Goal: Task Accomplishment & Management: Manage account settings

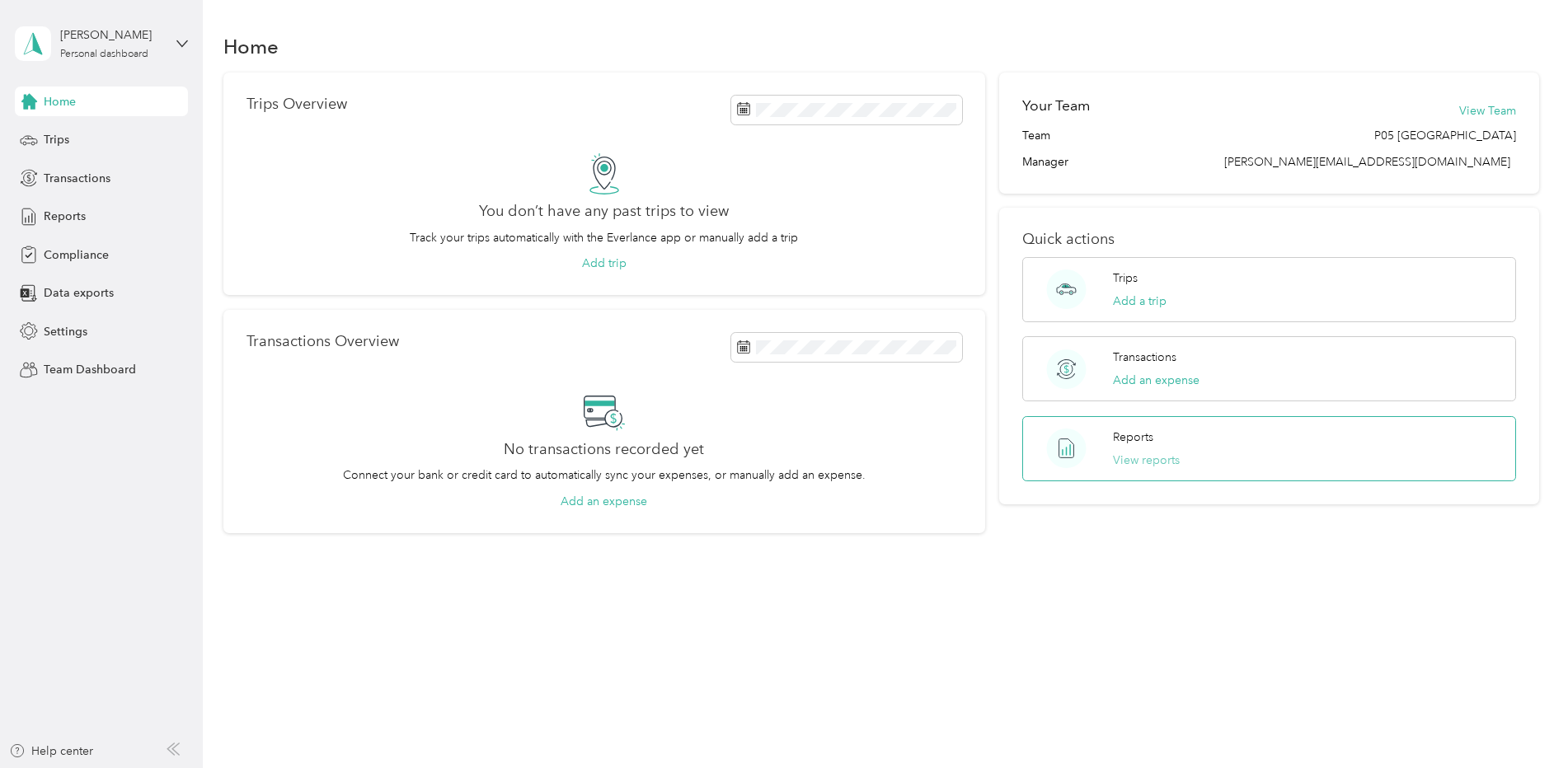
click at [1148, 455] on button "View reports" at bounding box center [1147, 461] width 67 height 18
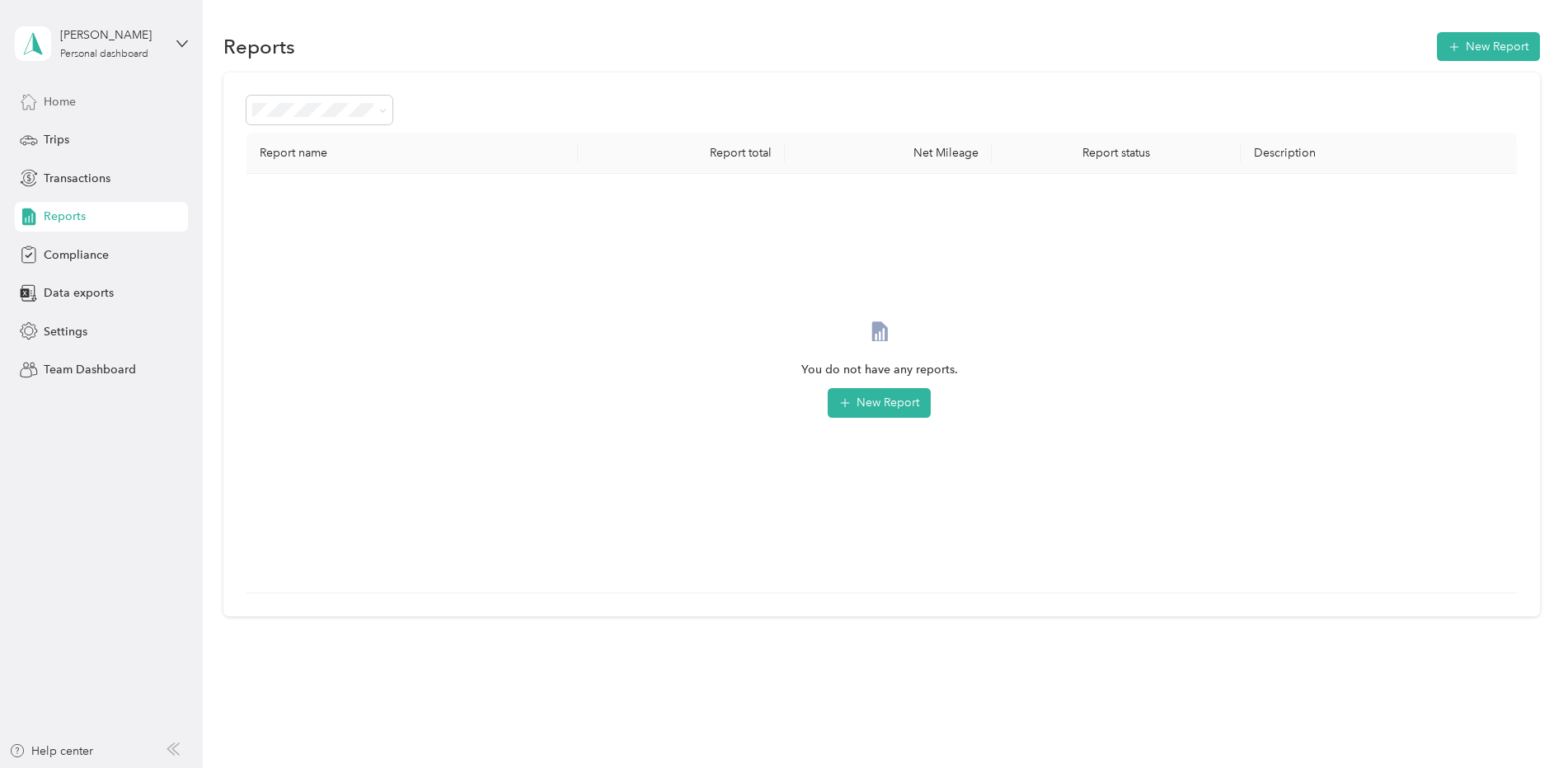
click at [59, 101] on span "Home" at bounding box center [60, 102] width 32 height 18
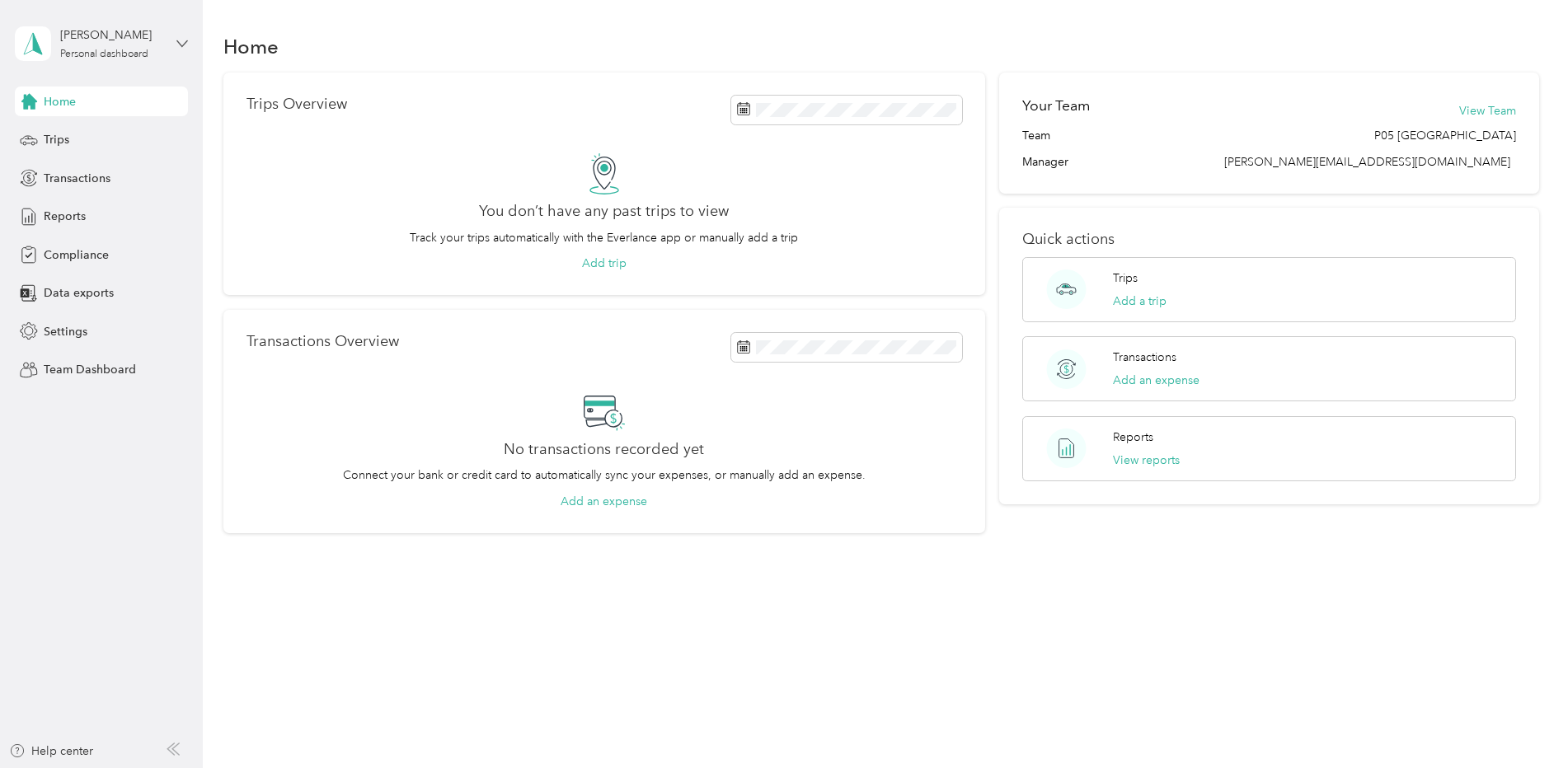
click at [187, 38] on icon at bounding box center [181, 43] width 11 height 11
click at [113, 140] on div "Team dashboard" at bounding box center [235, 135] width 417 height 29
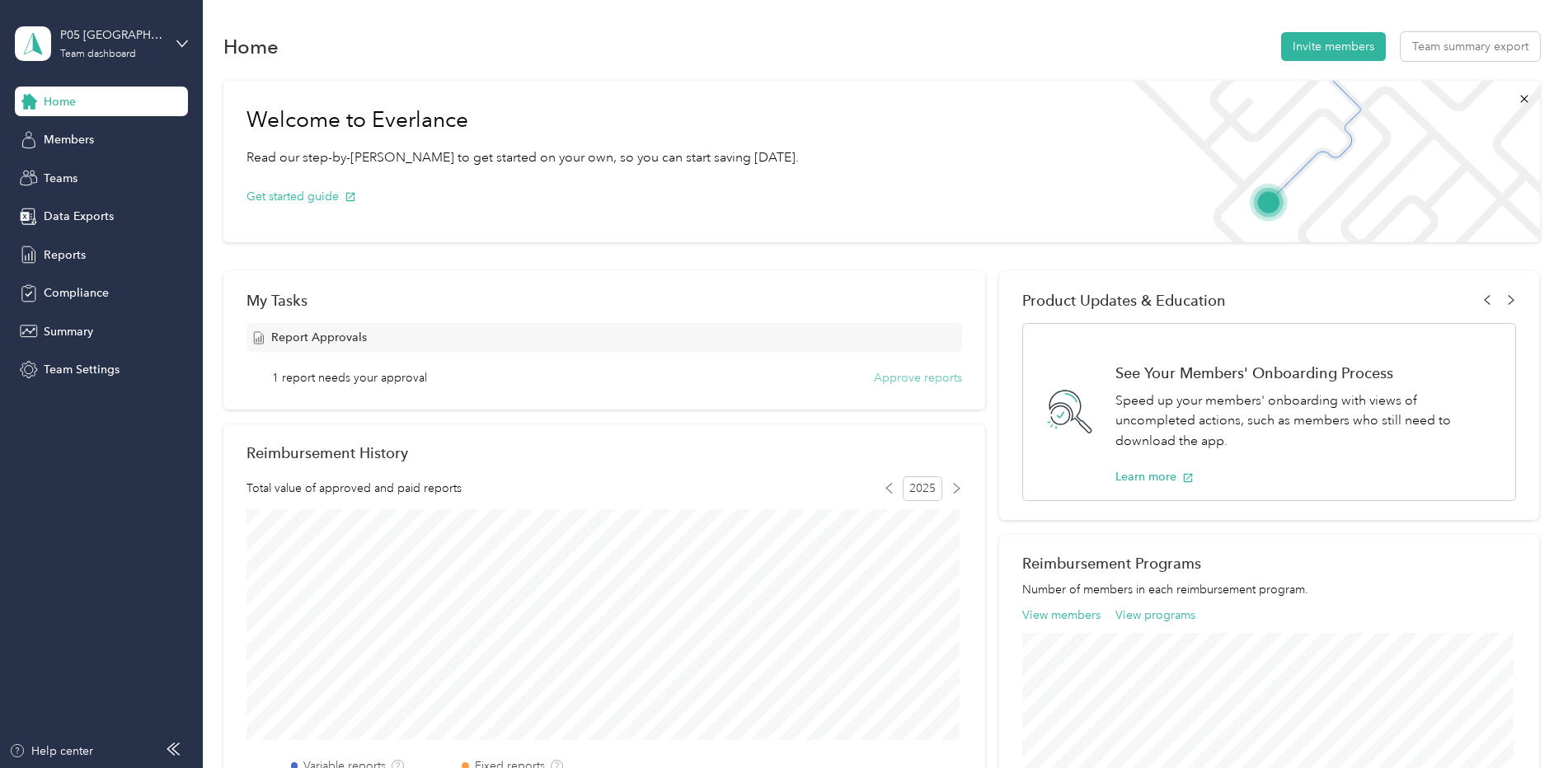
click at [908, 380] on button "Approve reports" at bounding box center [918, 378] width 88 height 18
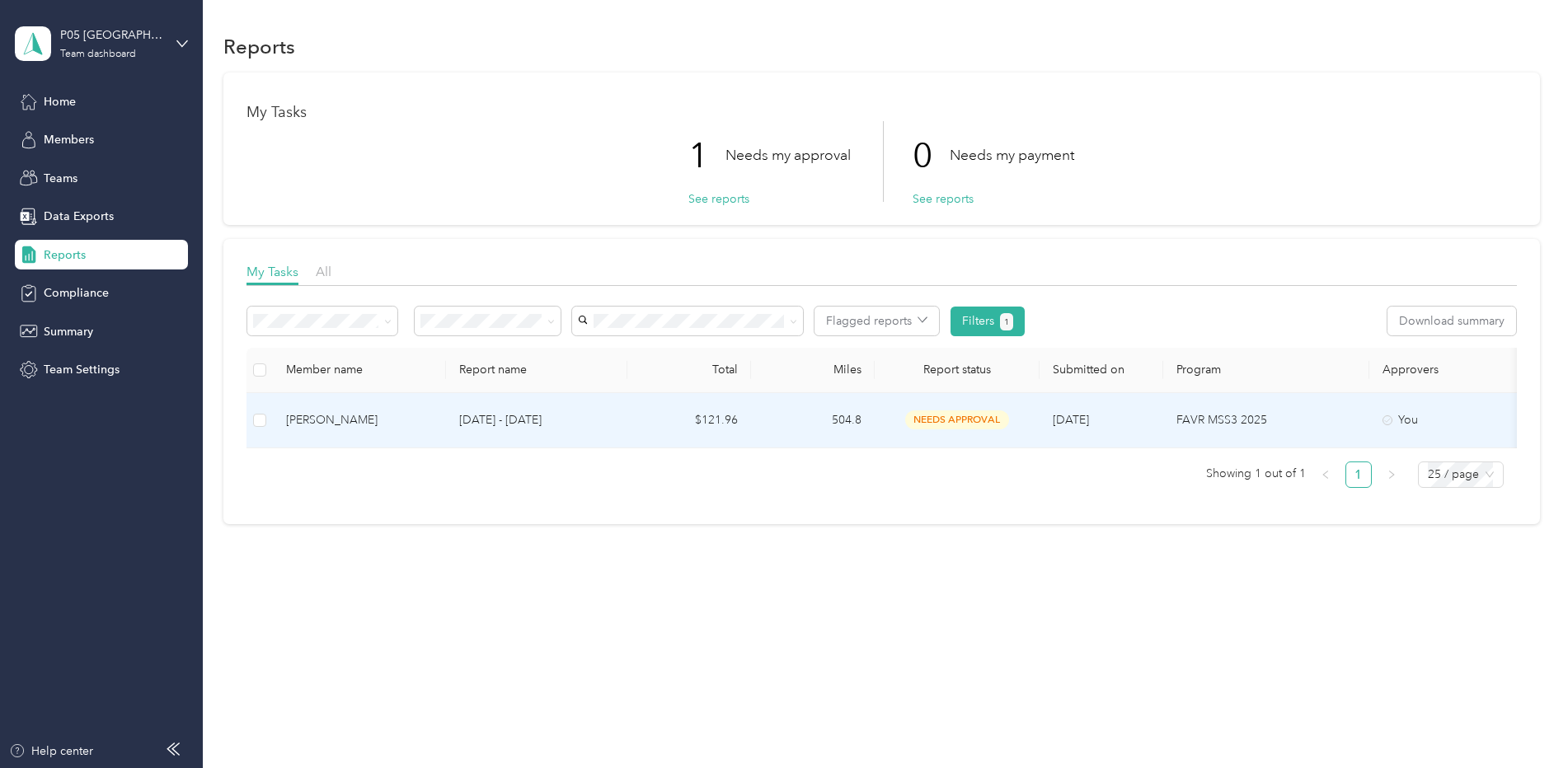
click at [941, 419] on span "needs approval" at bounding box center [957, 420] width 104 height 19
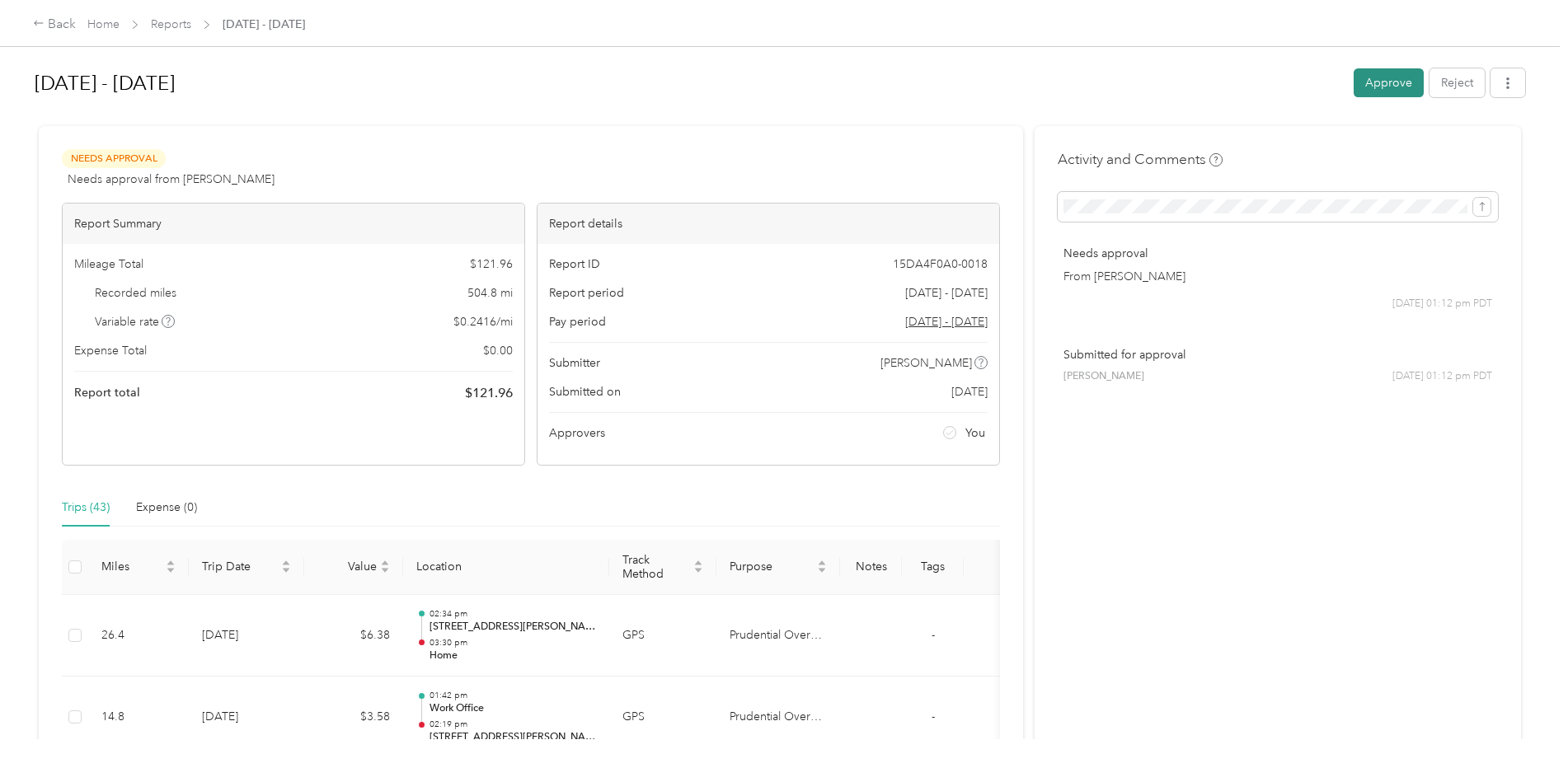
click at [1394, 81] on button "Approve" at bounding box center [1388, 82] width 70 height 29
